Goal: Task Accomplishment & Management: Use online tool/utility

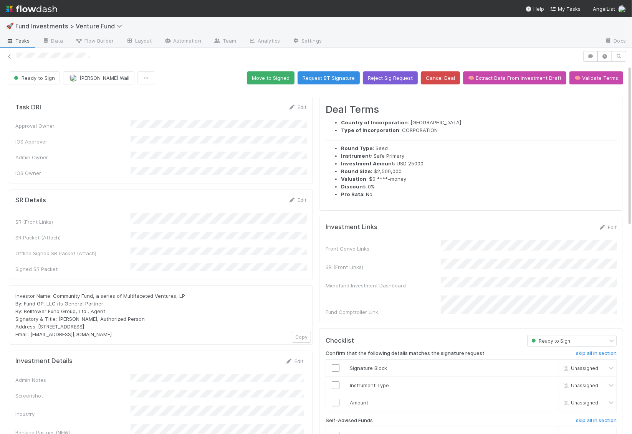
drag, startPoint x: 90, startPoint y: 315, endPoint x: 30, endPoint y: 316, distance: 59.9
click at [30, 316] on div "Investor Name: Community Fund, a series of Multifaceted Ventures, LP By: Fund G…" at bounding box center [160, 315] width 291 height 46
copy span "portfolio@angellist.com"
click at [282, 82] on button "Move to Signed" at bounding box center [271, 77] width 48 height 13
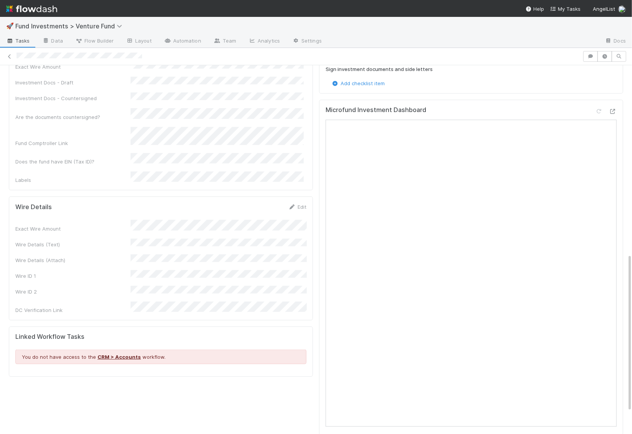
scroll to position [441, 0]
click at [304, 202] on link "Edit" at bounding box center [297, 205] width 18 height 6
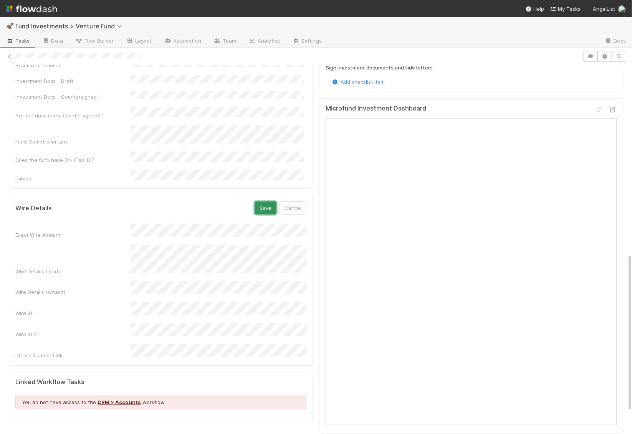
click at [266, 202] on button "Save" at bounding box center [265, 208] width 22 height 13
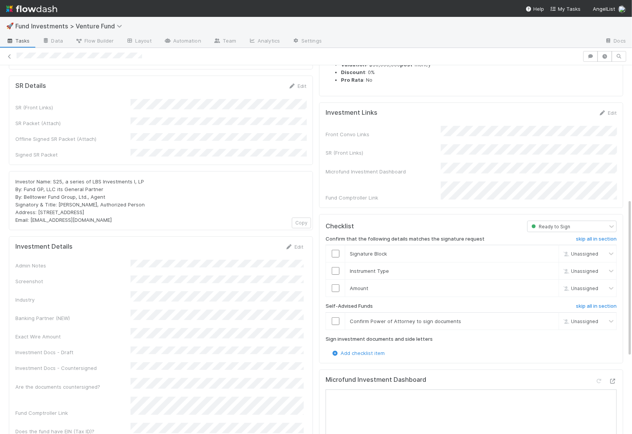
scroll to position [0, 0]
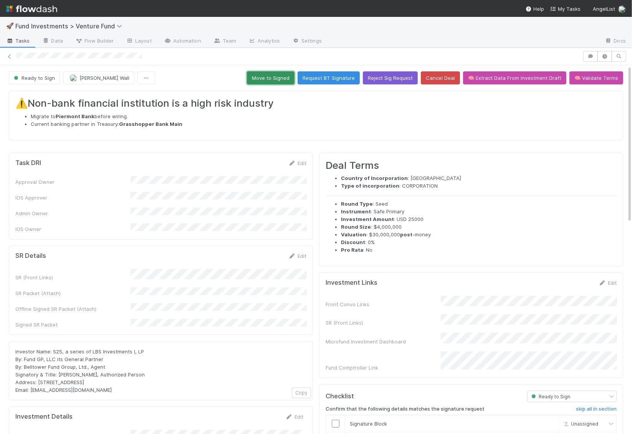
click at [282, 80] on button "Move to Signed" at bounding box center [271, 77] width 48 height 13
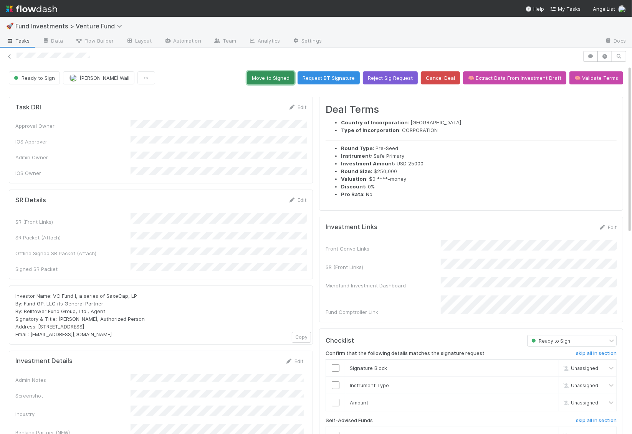
click at [279, 73] on button "Move to Signed" at bounding box center [271, 77] width 48 height 13
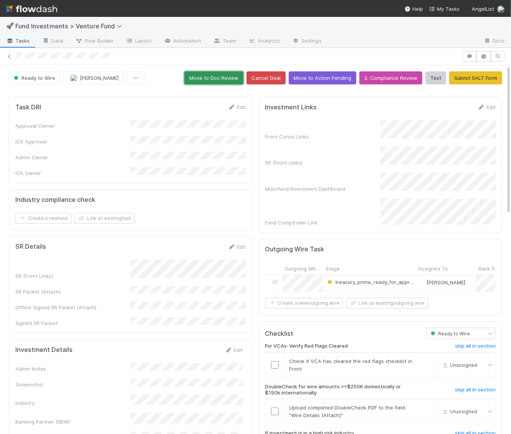
click at [228, 83] on button "Move to Doc Review" at bounding box center [213, 77] width 59 height 13
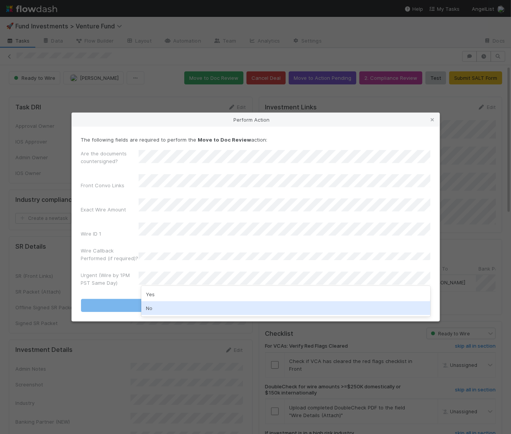
click at [185, 305] on div "No" at bounding box center [285, 308] width 289 height 14
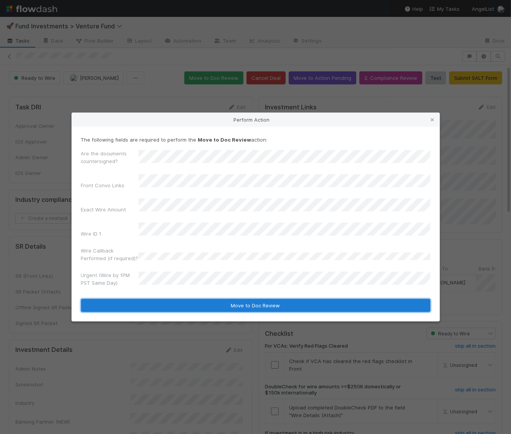
click at [187, 299] on button "Move to Doc Review" at bounding box center [255, 305] width 349 height 13
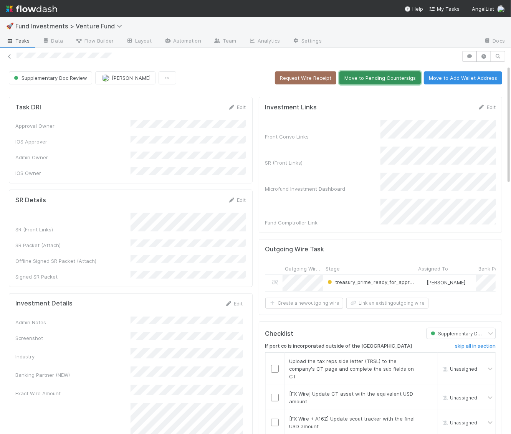
click at [378, 79] on button "Move to Pending Countersigs" at bounding box center [379, 77] width 81 height 13
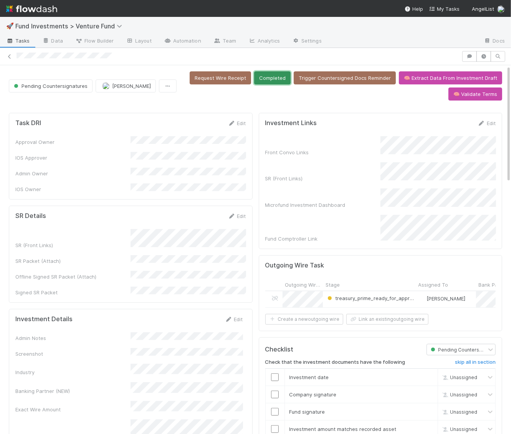
click at [282, 73] on button "Completed" at bounding box center [272, 77] width 36 height 13
